Goal: Transaction & Acquisition: Purchase product/service

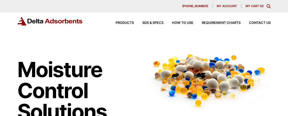
drag, startPoint x: 148, startPoint y: 44, endPoint x: 141, endPoint y: 42, distance: 6.8
click at [144, 44] on div "Moisture Control Solutions" at bounding box center [144, 80] width 258 height 88
click at [144, 5] on icon "Toggle Modal Content" at bounding box center [268, 6] width 4 height 4
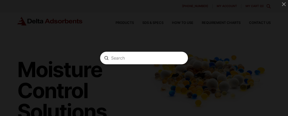
click at [128, 56] on input "Search" at bounding box center [144, 58] width 66 height 6
paste input "780S30"
type input "780S30"
click at [144, 56] on icon "Modal Content" at bounding box center [181, 58] width 4 height 4
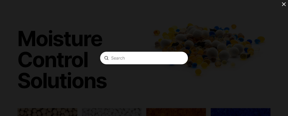
scroll to position [35, 0]
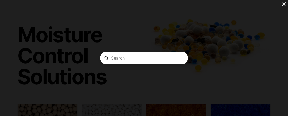
click at [144, 2] on span "Close Modal Content" at bounding box center [284, 4] width 8 height 4
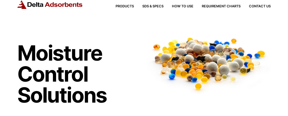
scroll to position [0, 0]
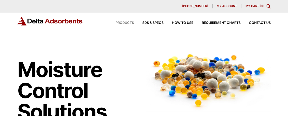
click at [123, 21] on span "Products" at bounding box center [125, 22] width 18 height 3
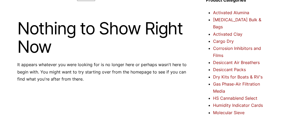
scroll to position [70, 0]
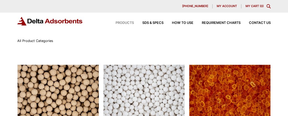
click at [268, 6] on icon "Toggle Modal Content" at bounding box center [268, 6] width 4 height 4
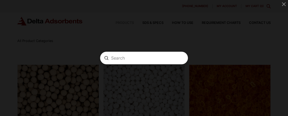
click at [123, 59] on input "Search" at bounding box center [144, 58] width 66 height 6
paste input "Desiccant, 30 lb. drum of Silica Gel,"
type input "Desiccant, 30 lb. drum of Silica Gel,"
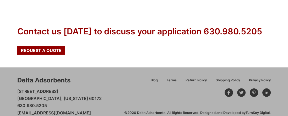
scroll to position [1165, 0]
